Goal: Task Accomplishment & Management: Complete application form

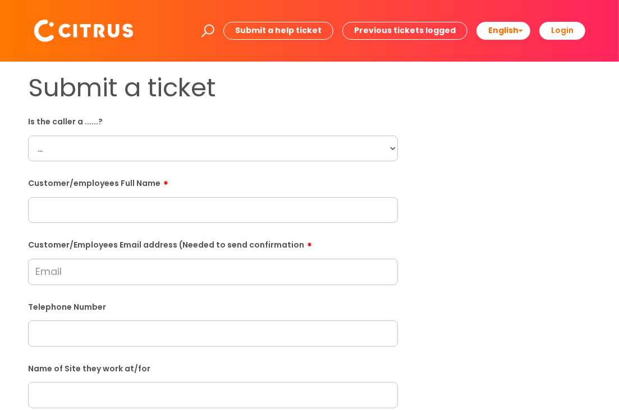
click at [140, 153] on select "... Citrus Customer Citrus Employee [DEMOGRAPHIC_DATA] Supplier" at bounding box center [213, 149] width 370 height 26
select select "Citrus Employee"
click at [28, 136] on select "... Citrus Customer Citrus Employee [DEMOGRAPHIC_DATA] Supplier" at bounding box center [213, 149] width 370 height 26
click at [124, 210] on input "text" at bounding box center [213, 210] width 370 height 26
click at [211, 218] on input "text" at bounding box center [213, 210] width 370 height 26
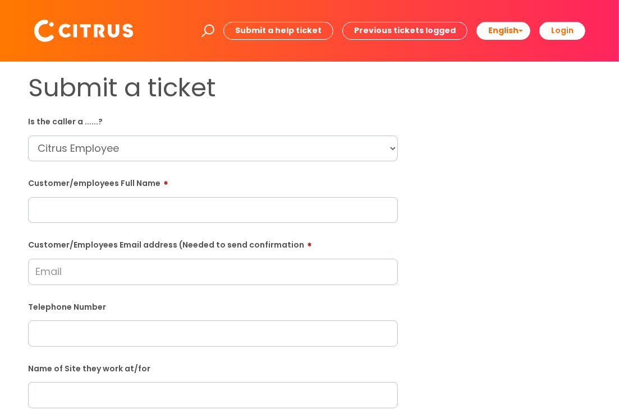
paste input "[PERSON_NAME]"
type input "[PERSON_NAME]"
click at [150, 260] on input "Customer/Employees Email address (Needed to send confirmation" at bounding box center [213, 272] width 370 height 26
click at [221, 321] on div "Telephone Number" at bounding box center [213, 322] width 370 height 49
click at [221, 333] on input "text" at bounding box center [213, 334] width 370 height 26
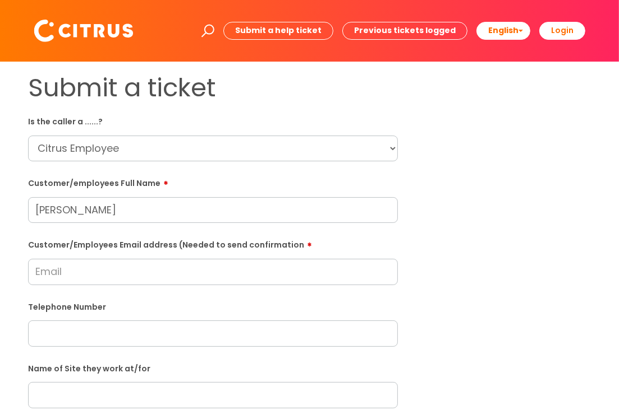
paste input "07458351892"
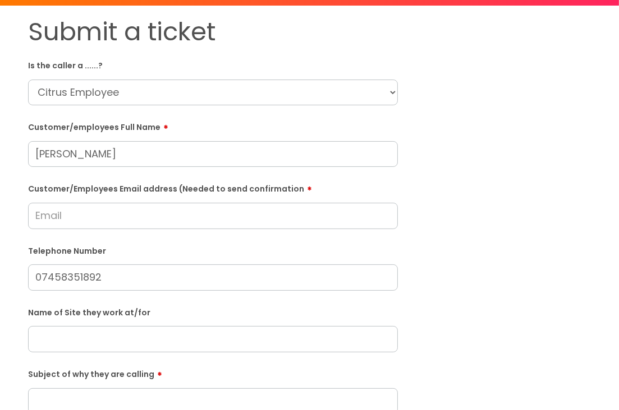
scroll to position [168, 0]
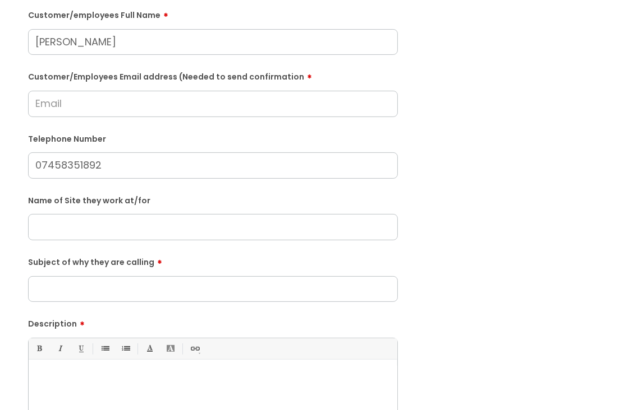
type input "07458351892"
click at [163, 289] on input "Subject of why they are calling" at bounding box center [213, 289] width 370 height 26
type input "Sickness"
click at [260, 95] on input "Customer/Employees Email address (Needed to send confirmation" at bounding box center [213, 104] width 370 height 26
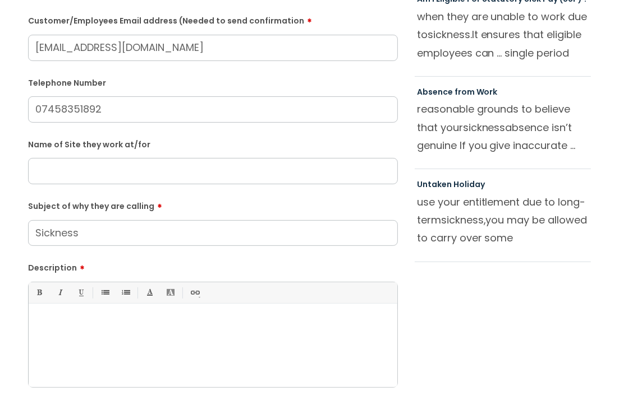
type input "[EMAIL_ADDRESS][DOMAIN_NAME]"
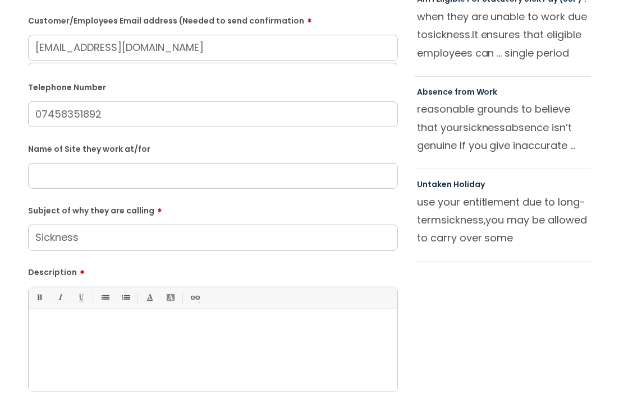
click at [207, 344] on div at bounding box center [213, 353] width 368 height 77
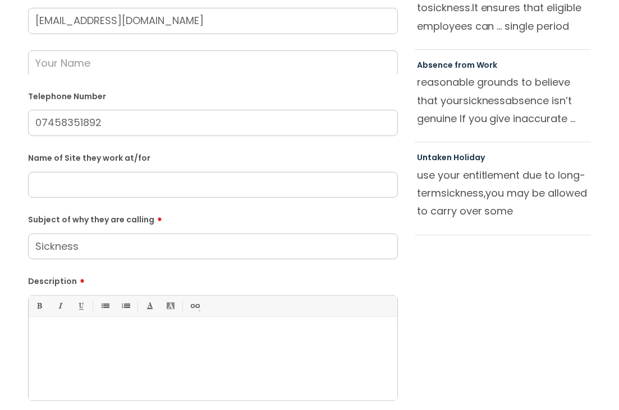
scroll to position [267, 0]
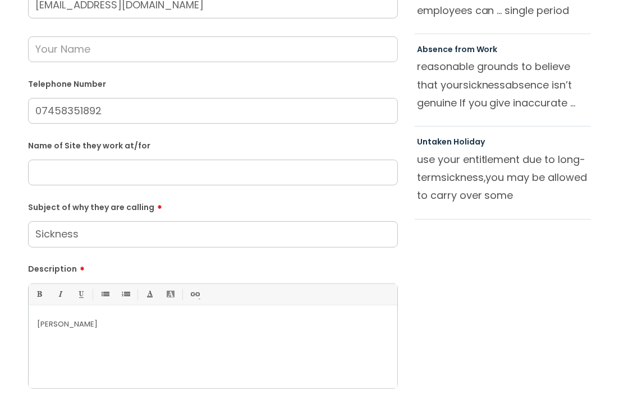
click at [55, 321] on p "[PERSON_NAME]" at bounding box center [213, 325] width 352 height 10
click at [59, 325] on p "[PERSON_NAME]" at bounding box center [213, 325] width 352 height 10
copy p "[PERSON_NAME]"
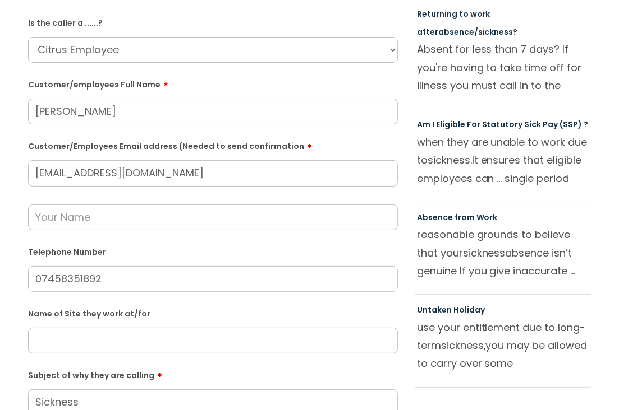
scroll to position [0, 0]
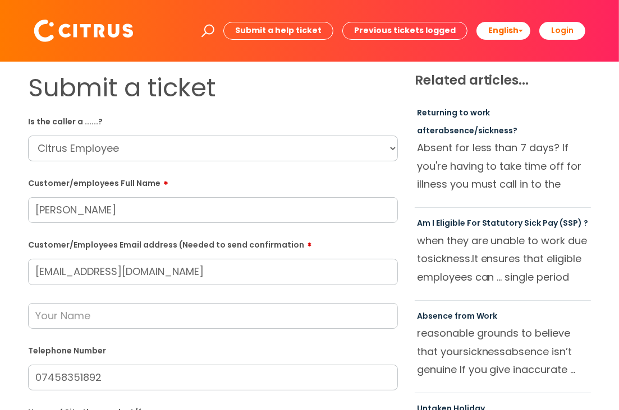
click at [54, 216] on input "[PERSON_NAME]" at bounding box center [213, 210] width 370 height 26
paste input "[PERSON_NAME]"
type input "[PERSON_NAME]"
click at [283, 181] on label "Customer/employees Full Name" at bounding box center [213, 181] width 370 height 13
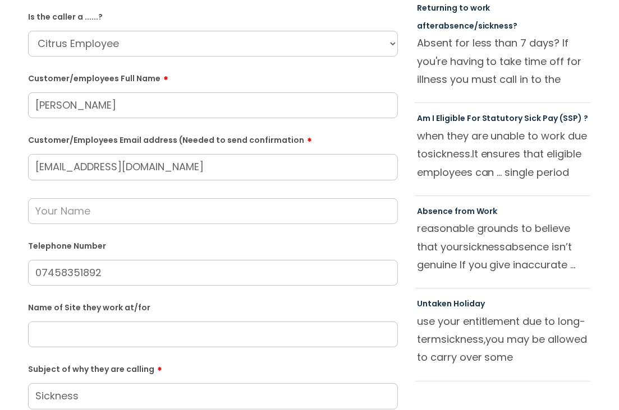
scroll to position [112, 0]
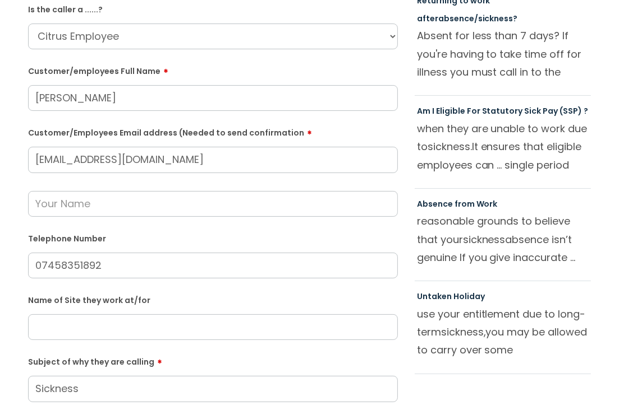
click at [186, 204] on input "text" at bounding box center [213, 204] width 370 height 26
click at [244, 121] on form "Is the caller a ......? ... Citrus Customer Citrus Employee [DEMOGRAPHIC_DATA] …" at bounding box center [213, 316] width 370 height 633
click at [151, 322] on input "text" at bounding box center [213, 328] width 370 height 26
paste input "Rothemstead"
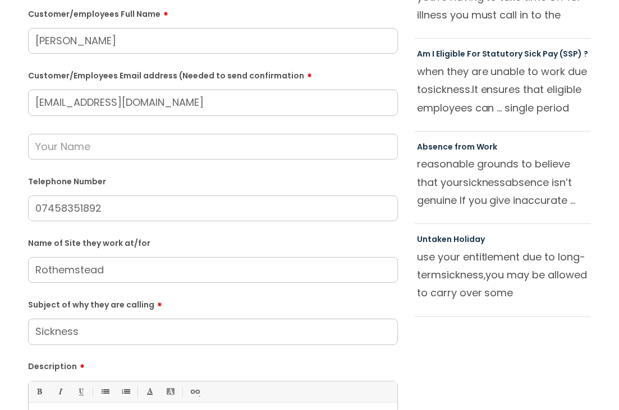
scroll to position [224, 0]
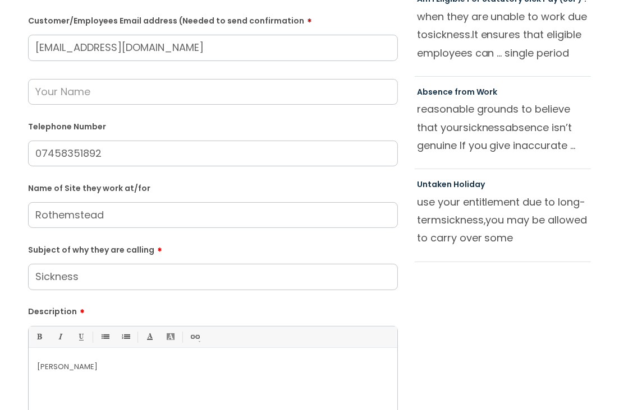
type input "Rothemstead"
click at [173, 381] on div "Jaqueline" at bounding box center [213, 392] width 368 height 77
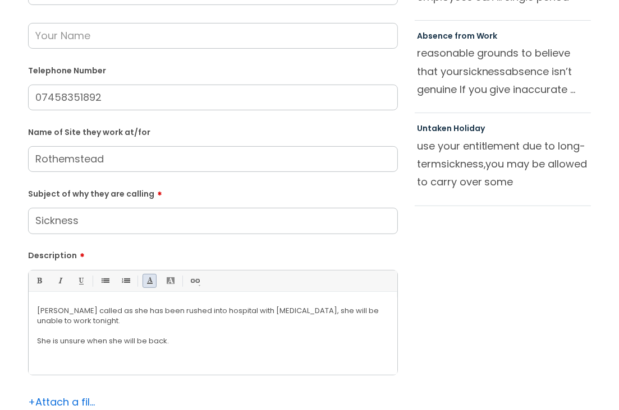
scroll to position [393, 0]
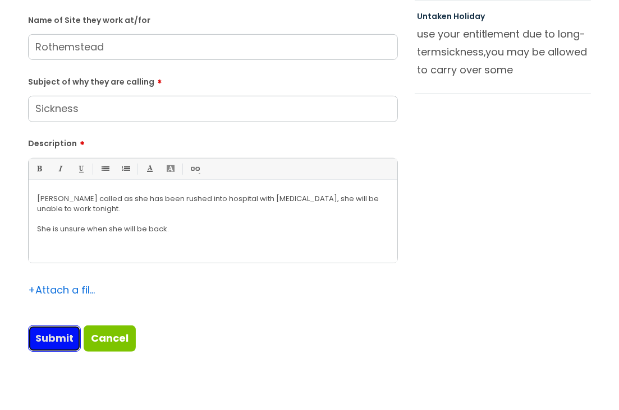
click at [54, 336] on input "Submit" at bounding box center [54, 339] width 53 height 26
type input "Please Wait..."
